Goal: Check status: Check status

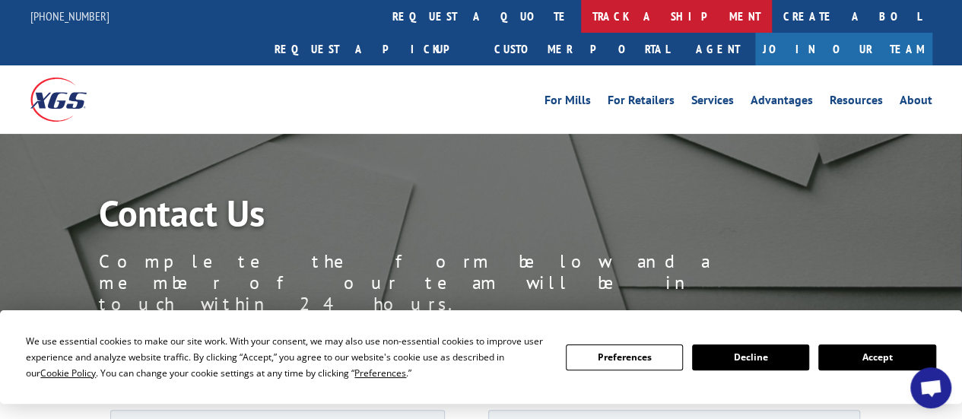
click at [581, 17] on link "track a shipment" at bounding box center [676, 16] width 191 height 33
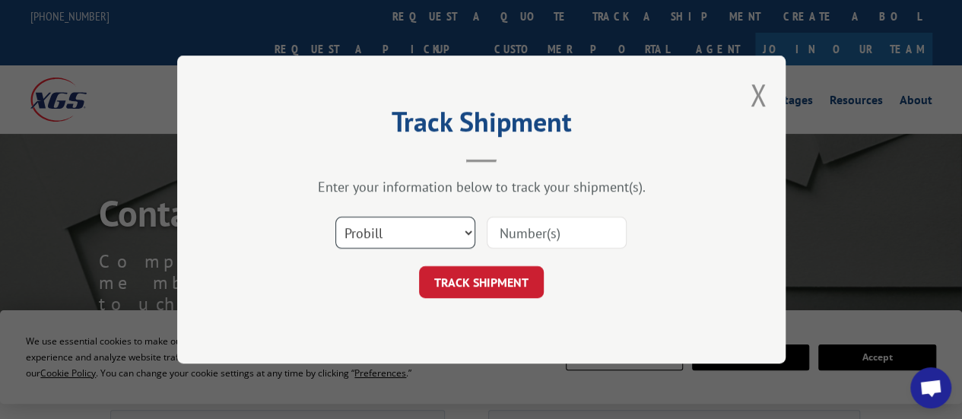
click at [414, 233] on select "Select category... Probill BOL PO" at bounding box center [405, 233] width 140 height 32
select select "bol"
click at [335, 217] on select "Select category... Probill BOL PO" at bounding box center [405, 233] width 140 height 32
click at [521, 234] on input at bounding box center [556, 233] width 140 height 32
type input "6822763"
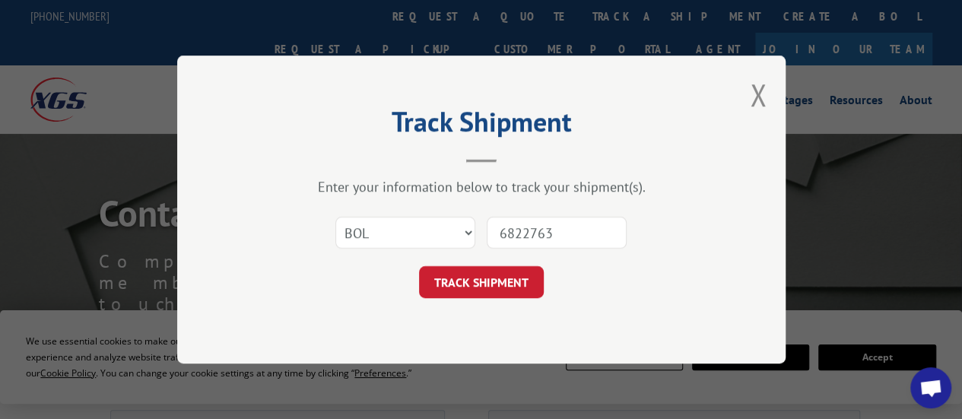
click button "TRACK SHIPMENT" at bounding box center [481, 282] width 125 height 32
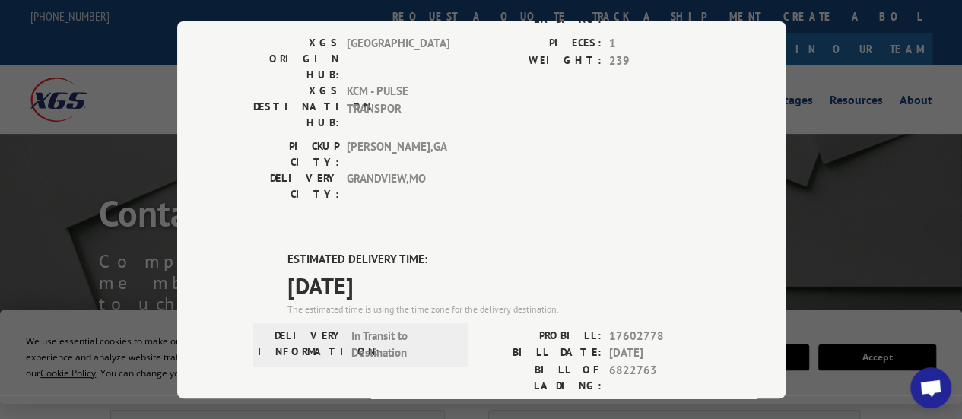
scroll to position [304, 0]
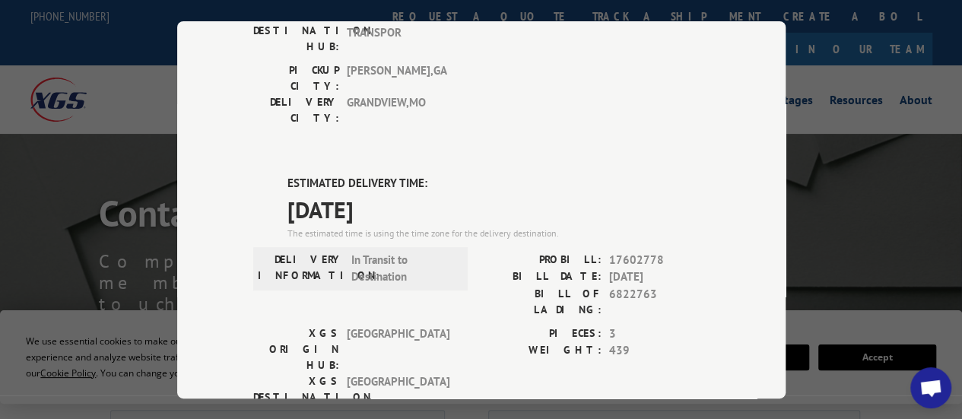
click at [127, 258] on div "Track Shipment DELIVERED DELIVERY INFORMATION: [DATE] 02:00 pm D A PROBILL: 131…" at bounding box center [481, 209] width 962 height 419
